Goal: Find specific page/section

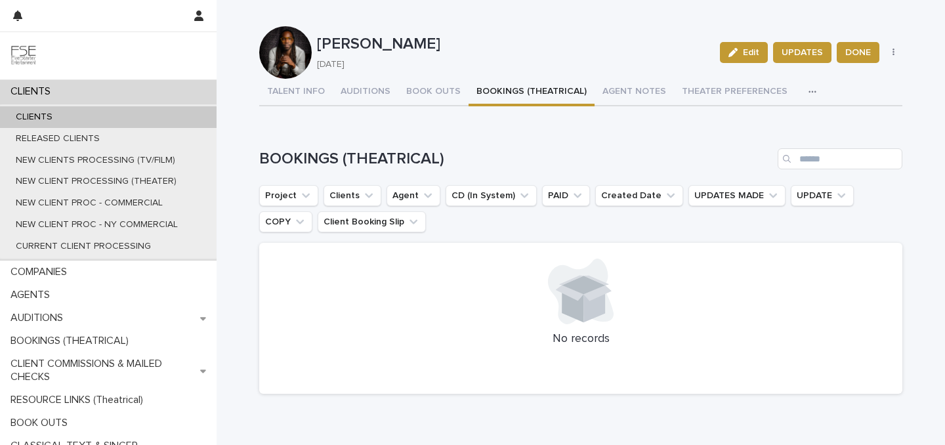
click at [79, 89] on div "CLIENTS" at bounding box center [108, 91] width 216 height 23
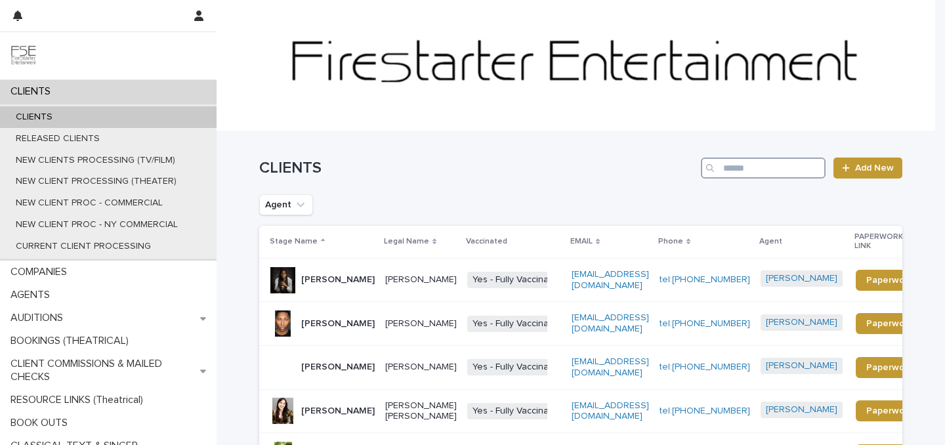
click at [740, 176] on input "Search" at bounding box center [763, 167] width 125 height 21
type input "**********"
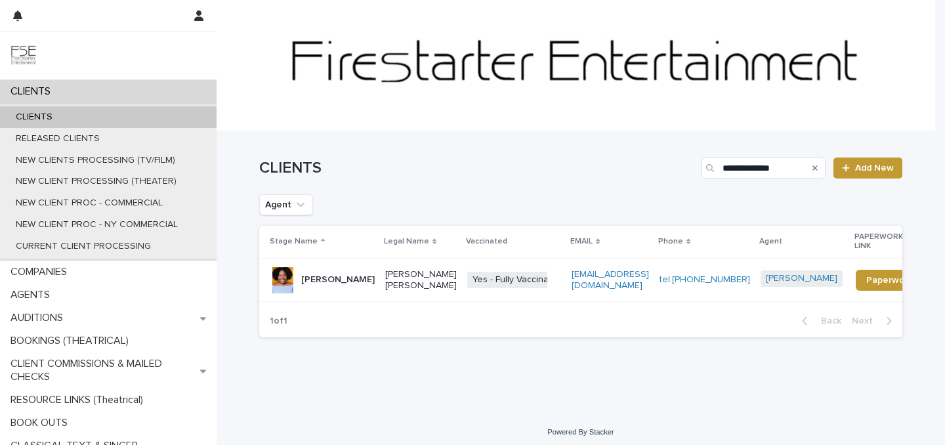
click at [315, 283] on p "[PERSON_NAME]" at bounding box center [337, 279] width 73 height 11
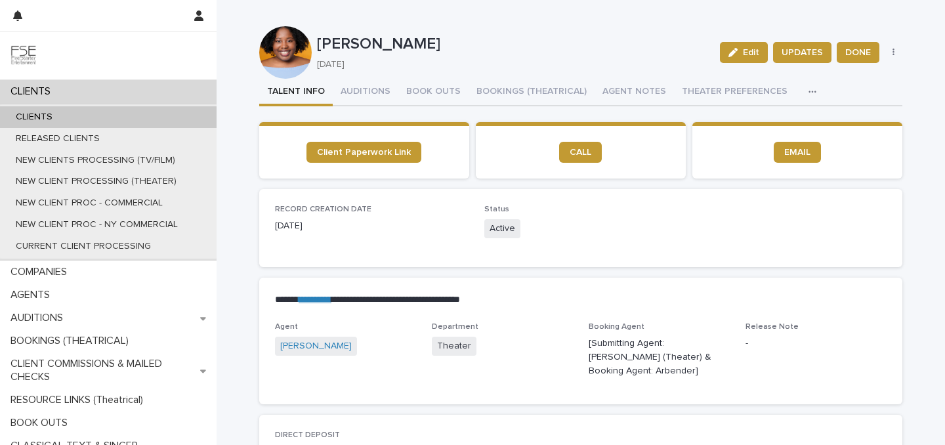
click at [53, 87] on p "CLIENTS" at bounding box center [33, 91] width 56 height 12
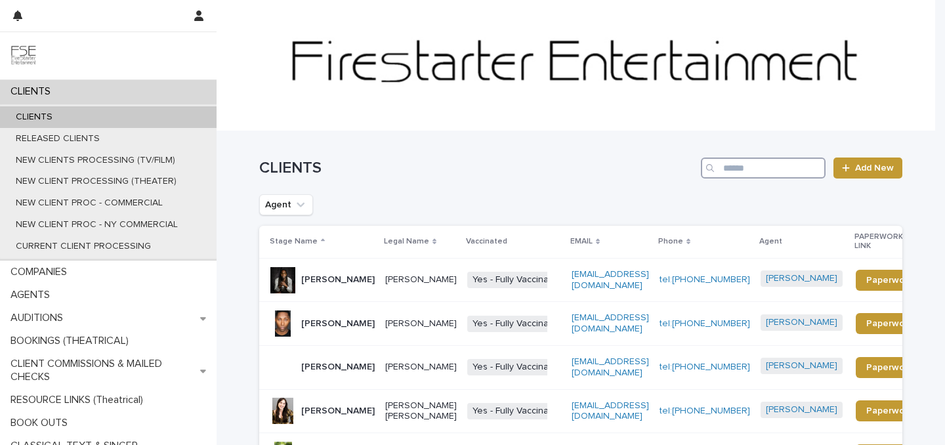
click at [764, 167] on input "Search" at bounding box center [763, 167] width 125 height 21
type input "**********"
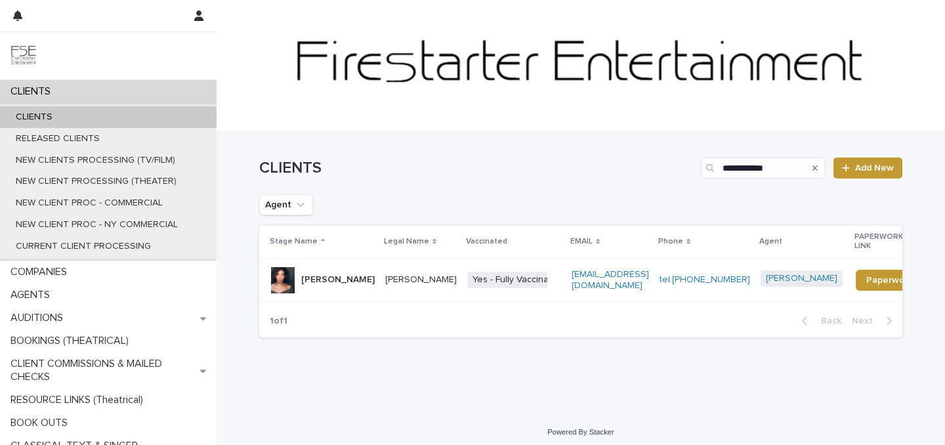
click at [319, 274] on p "[PERSON_NAME]" at bounding box center [337, 279] width 73 height 11
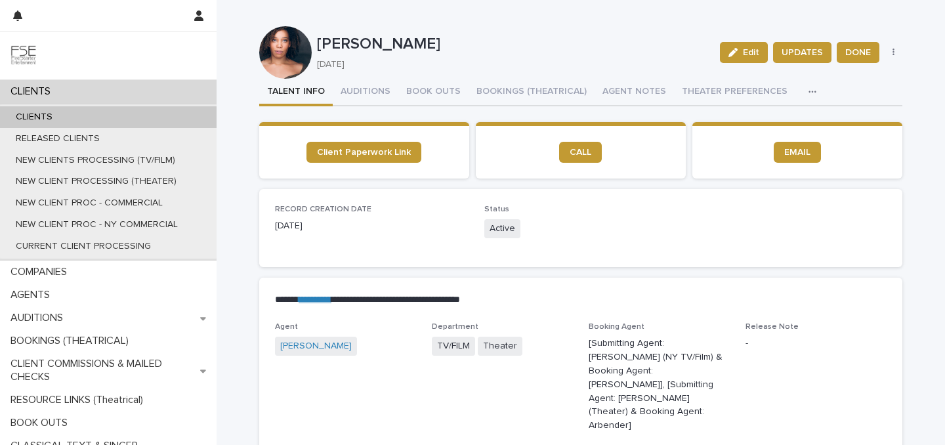
click at [808, 88] on div "button" at bounding box center [814, 91] width 13 height 9
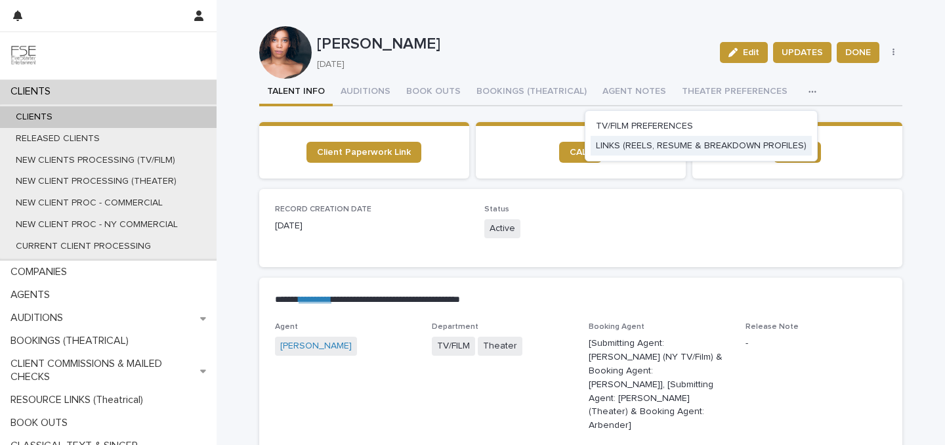
click at [735, 146] on span "LINKS (REELS, RESUME & BREAKDOWN PROFILES)" at bounding box center [701, 145] width 211 height 9
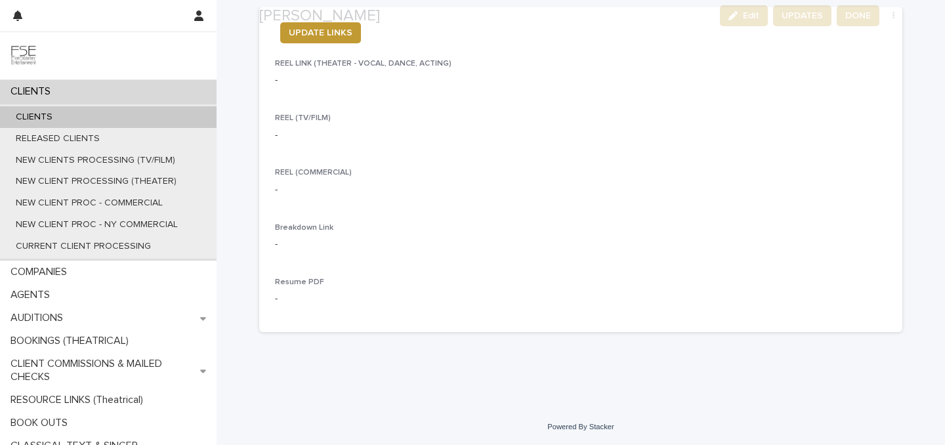
scroll to position [125, 0]
